Goal: Find specific page/section: Find specific page/section

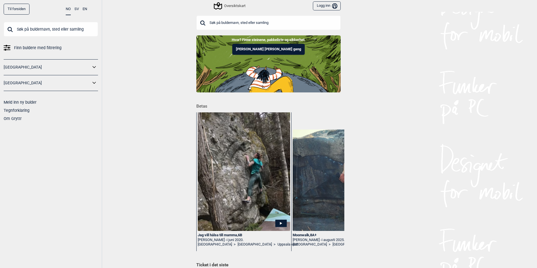
click at [4, 68] on link "[GEOGRAPHIC_DATA]" at bounding box center [47, 67] width 87 height 8
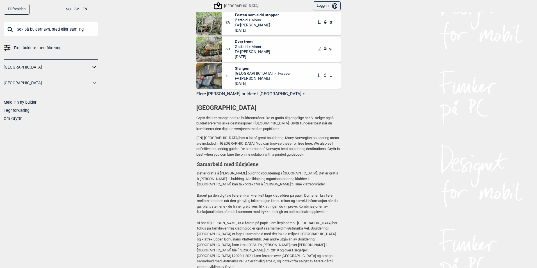
scroll to position [295, 0]
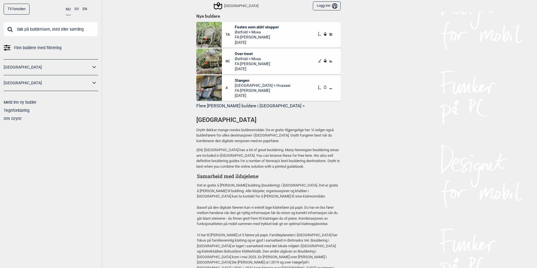
click at [95, 68] on icon at bounding box center [94, 67] width 7 height 8
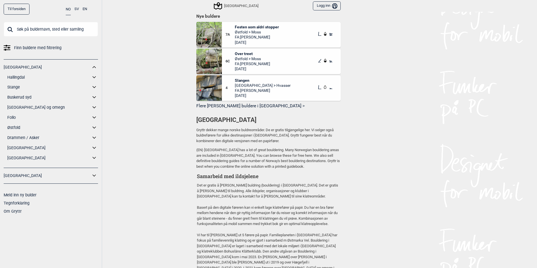
click at [12, 114] on link "Follo" at bounding box center [48, 117] width 83 height 8
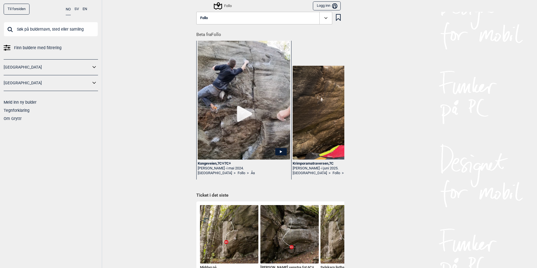
click at [93, 68] on icon at bounding box center [94, 67] width 7 height 8
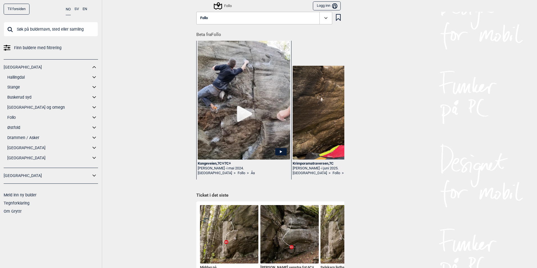
click at [19, 128] on link "Østfold" at bounding box center [48, 127] width 83 height 8
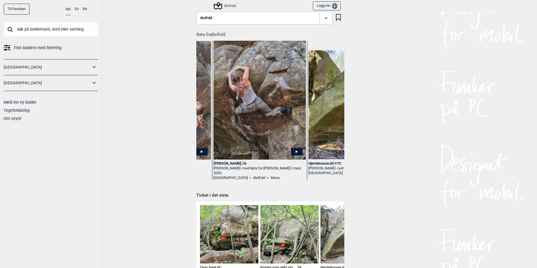
scroll to position [0, 937]
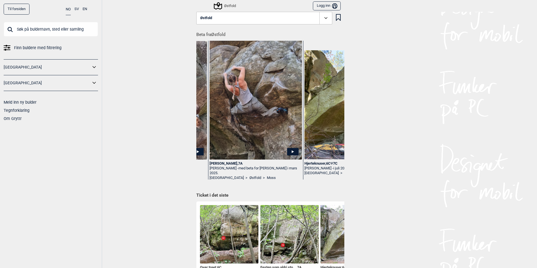
click at [241, 118] on img at bounding box center [255, 106] width 92 height 148
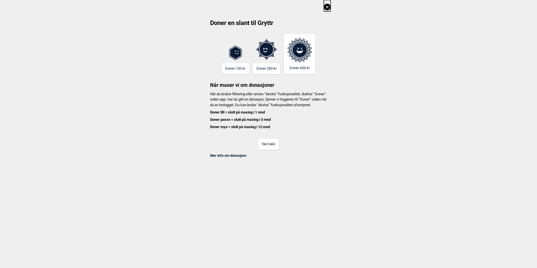
click at [269, 150] on button "Nei takk" at bounding box center [268, 144] width 20 height 11
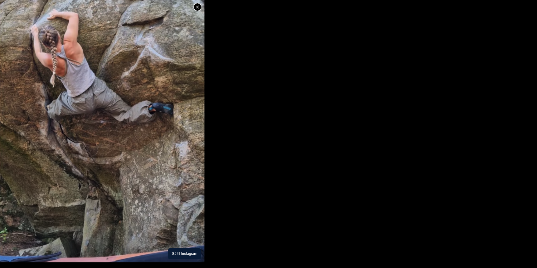
click at [180, 252] on button "Gå til Instagram" at bounding box center [184, 253] width 33 height 11
